Goal: Task Accomplishment & Management: Use online tool/utility

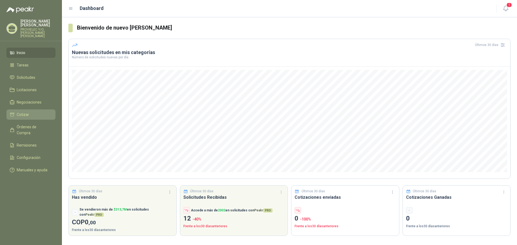
click at [25, 112] on span "Cotizar" at bounding box center [23, 115] width 12 height 6
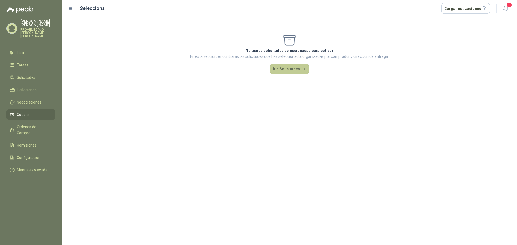
click at [291, 72] on button "Ir a Solicitudes" at bounding box center [289, 69] width 39 height 11
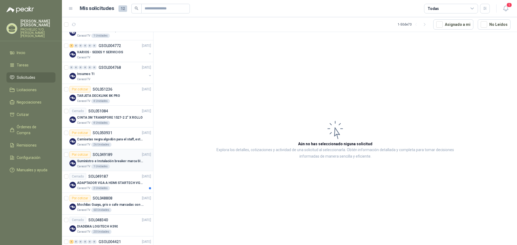
scroll to position [108, 0]
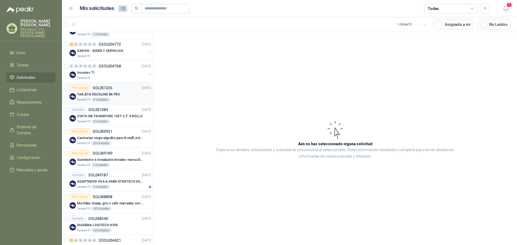
click at [105, 98] on div "TARJETA DECKLINK 8K PRO" at bounding box center [114, 94] width 74 height 6
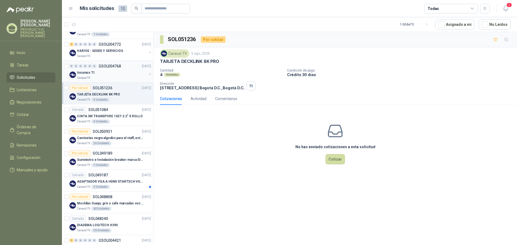
click at [103, 74] on div "Insumos TI" at bounding box center [112, 72] width 70 height 6
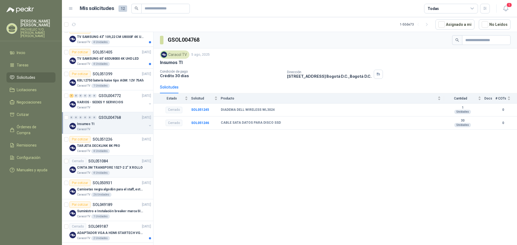
scroll to position [54, 0]
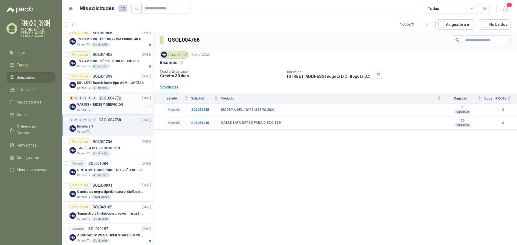
click at [105, 104] on p "VARIOS - SEDES Y SERVICIOS" at bounding box center [100, 104] width 46 height 5
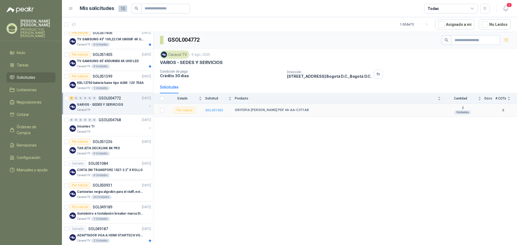
click at [215, 111] on b "SOL051303" at bounding box center [214, 111] width 18 height 4
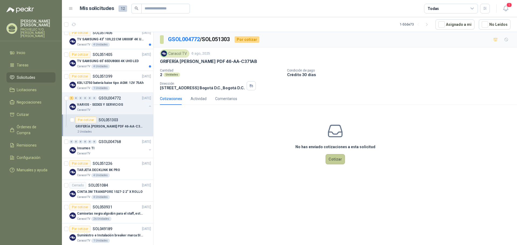
click at [338, 159] on button "Cotizar" at bounding box center [335, 159] width 19 height 10
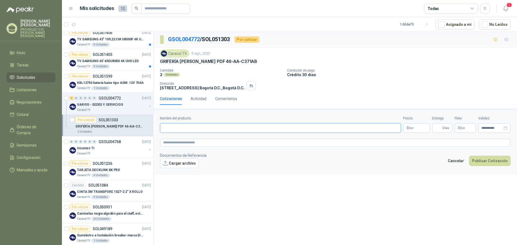
click at [192, 127] on input "Nombre del producto" at bounding box center [280, 128] width 241 height 10
paste input "**********"
type input "**********"
click at [406, 127] on p "$ 0 ,00" at bounding box center [416, 128] width 27 height 10
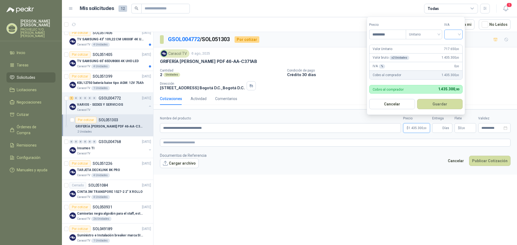
type input "*********"
click at [452, 35] on input "search" at bounding box center [454, 34] width 12 height 8
click at [452, 47] on div "19%" at bounding box center [455, 46] width 10 height 6
click at [441, 104] on button "Guardar" at bounding box center [441, 104] width 46 height 10
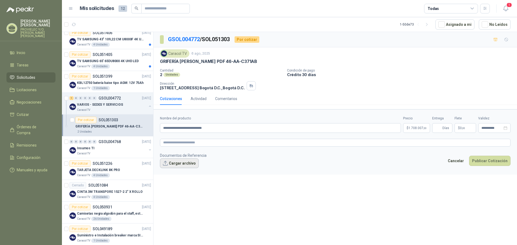
click at [178, 165] on button "Cargar archivo" at bounding box center [179, 164] width 39 height 10
click at [488, 170] on button "Publicar Cotización" at bounding box center [489, 168] width 41 height 10
type input "*"
click at [491, 167] on button "Publicar Cotización" at bounding box center [489, 168] width 41 height 10
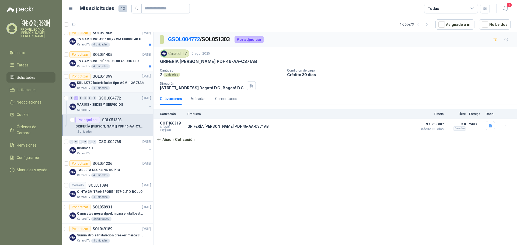
click at [110, 84] on p "KBL12750 batería kaise tipo AGM: 12V 75Ah" at bounding box center [110, 83] width 67 height 5
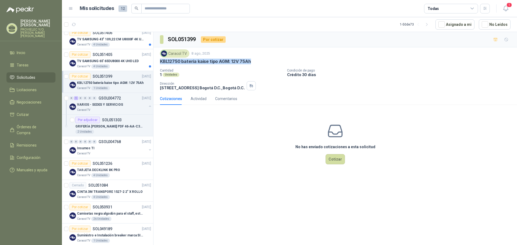
drag, startPoint x: 250, startPoint y: 60, endPoint x: 161, endPoint y: 60, distance: 88.9
click at [161, 60] on div "KBL12750 batería kaise tipo AGM: 12V 75Ah" at bounding box center [335, 62] width 351 height 6
copy p "KBL12750 batería kaise tipo AGM: 12V 75Ah"
click at [333, 158] on button "Cotizar" at bounding box center [335, 159] width 19 height 10
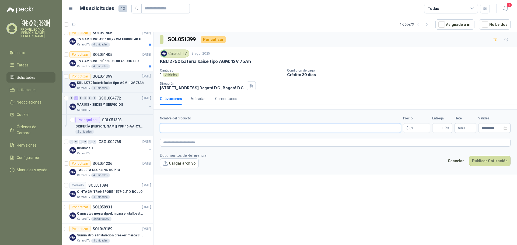
click at [200, 128] on input "Nombre del producto" at bounding box center [280, 128] width 241 height 10
type input "*"
type input "**********"
click at [406, 128] on p "$ 0 ,00" at bounding box center [416, 128] width 27 height 10
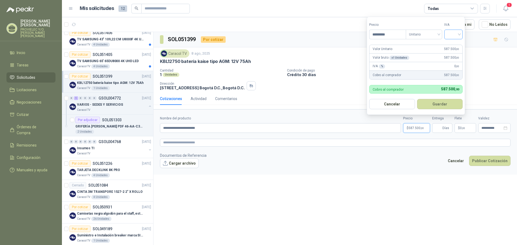
type input "*********"
click at [453, 33] on input "search" at bounding box center [454, 34] width 12 height 8
click at [453, 43] on div "19%" at bounding box center [455, 46] width 10 height 6
click at [439, 104] on button "Guardar" at bounding box center [441, 104] width 46 height 10
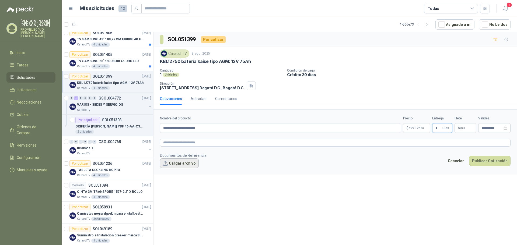
type input "*"
click at [175, 164] on button "Cargar archivo" at bounding box center [179, 164] width 39 height 10
click at [182, 162] on button "Cargar archivo" at bounding box center [179, 164] width 39 height 10
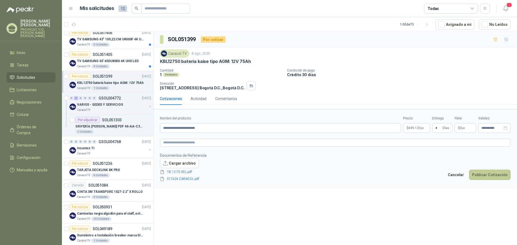
click at [495, 173] on button "Publicar Cotización" at bounding box center [489, 175] width 41 height 10
